Goal: Task Accomplishment & Management: Use online tool/utility

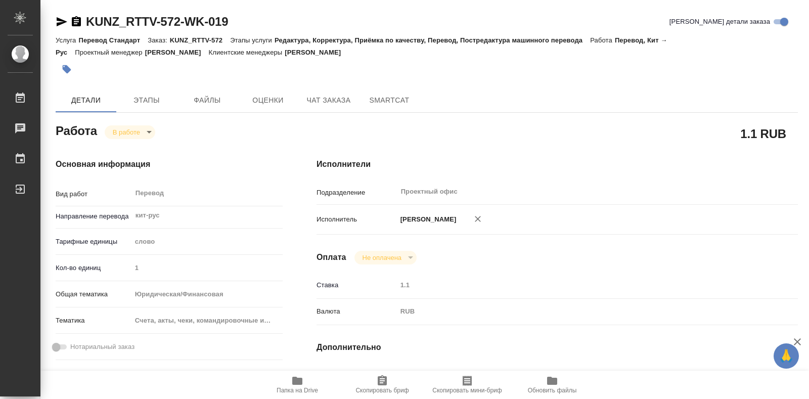
type textarea "x"
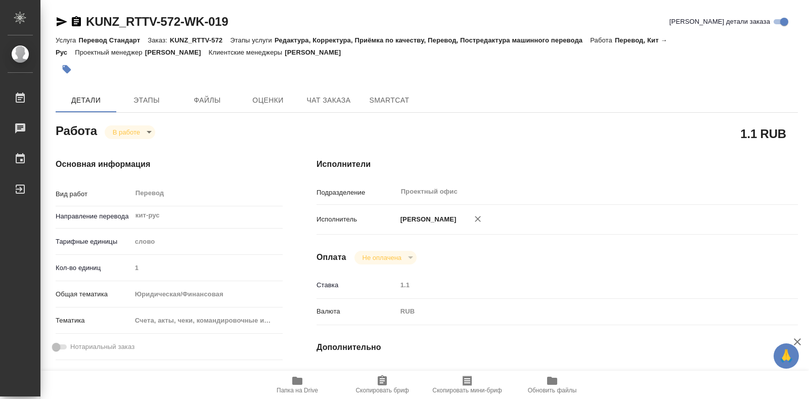
type textarea "x"
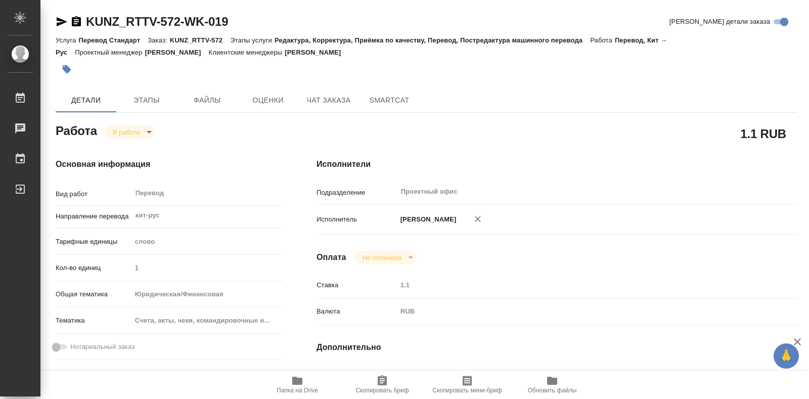
type textarea "x"
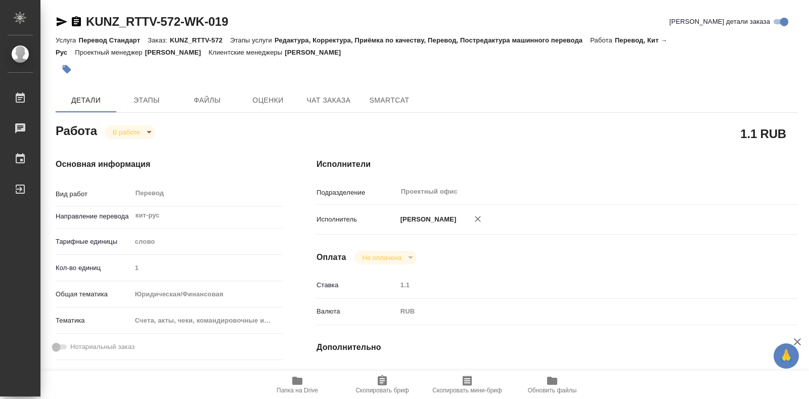
type textarea "x"
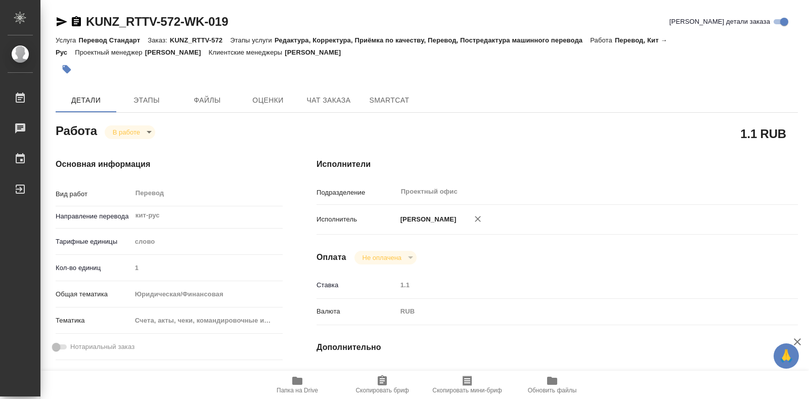
click at [297, 375] on icon "button" at bounding box center [297, 381] width 12 height 12
